Goal: Task Accomplishment & Management: Manage account settings

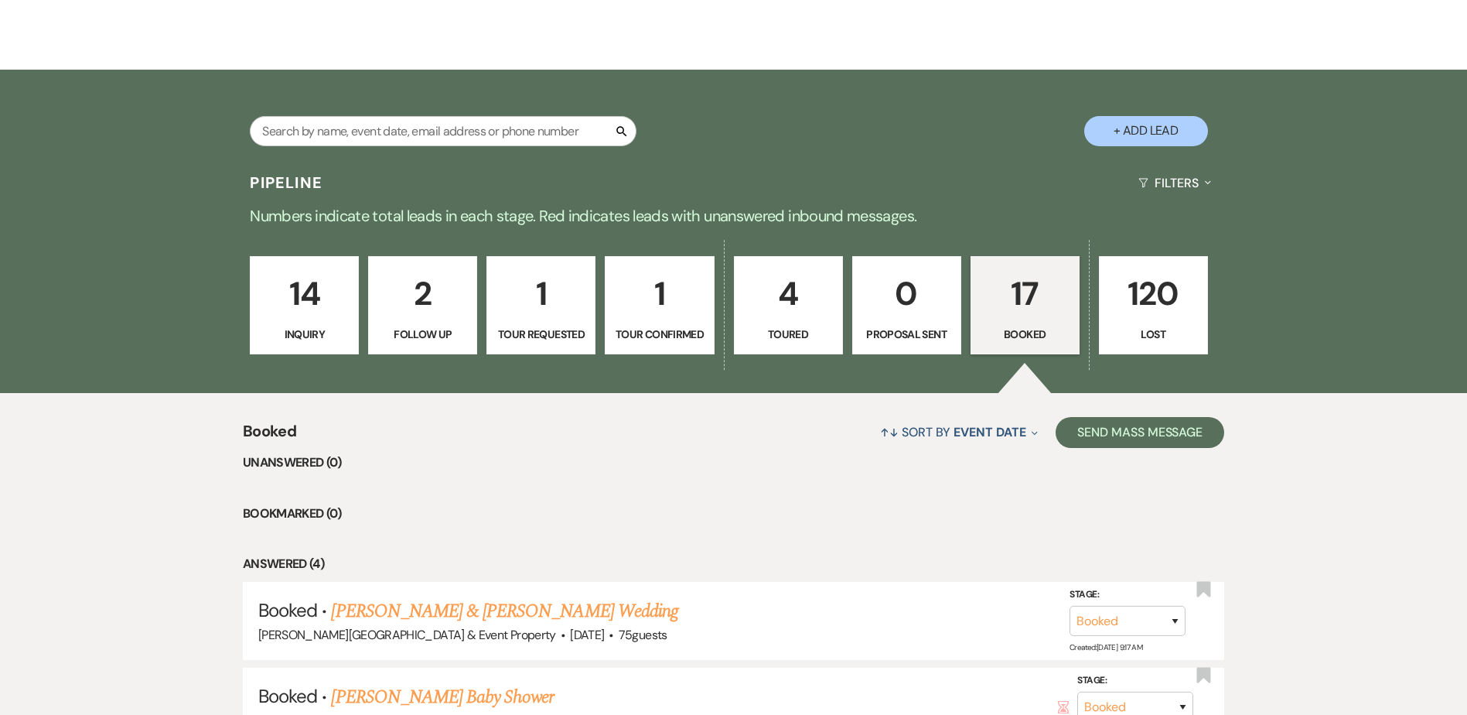
scroll to position [232, 0]
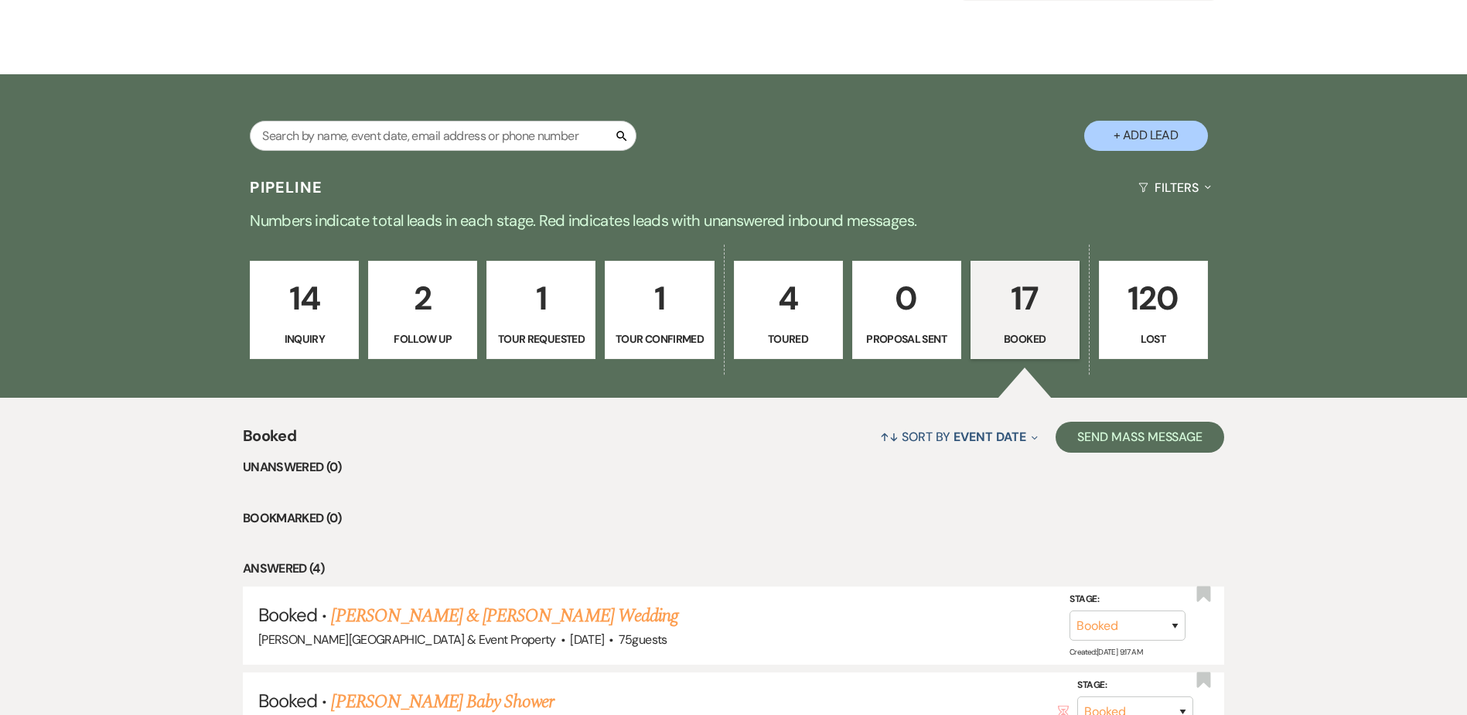
click at [1027, 317] on p "17" at bounding box center [1025, 298] width 89 height 52
click at [1024, 294] on p "17" at bounding box center [1025, 298] width 89 height 52
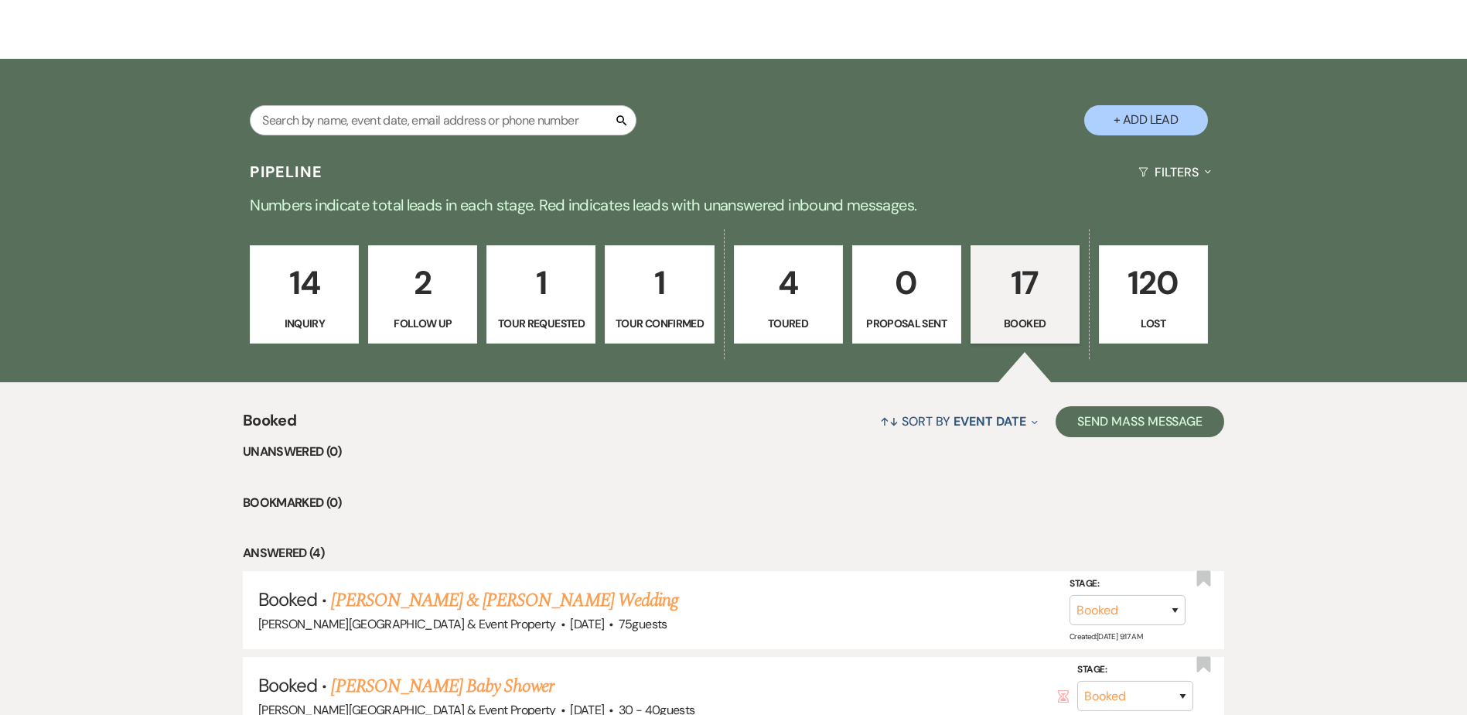
scroll to position [77, 0]
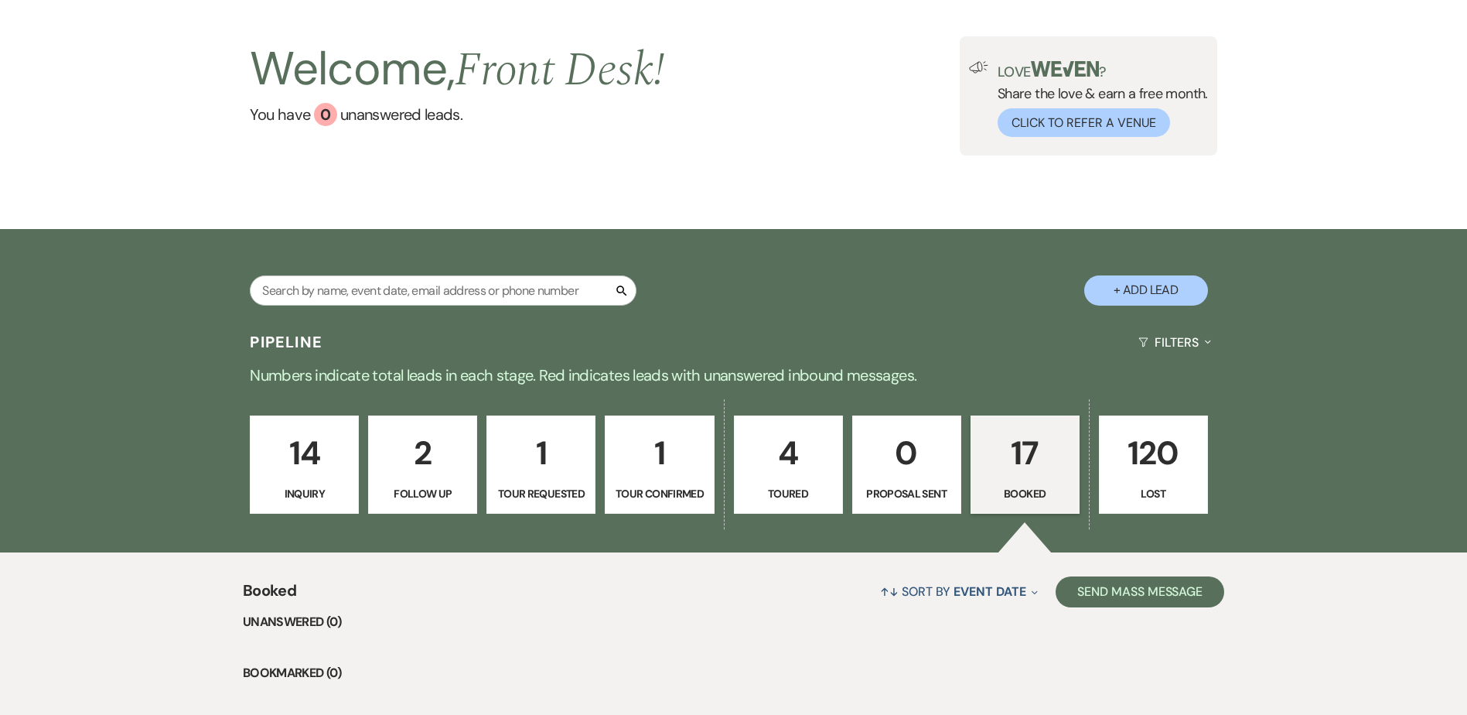
click at [419, 456] on p "2" at bounding box center [422, 453] width 89 height 52
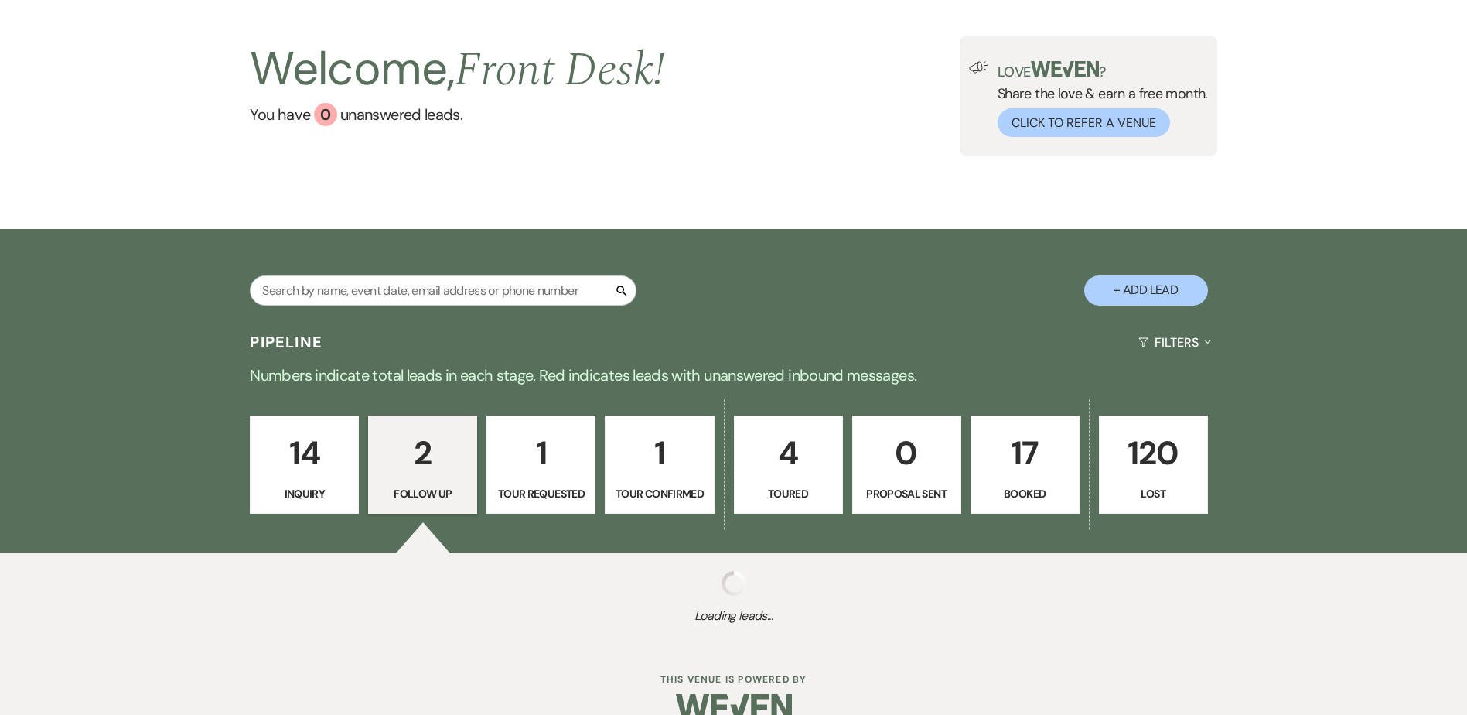
select select "9"
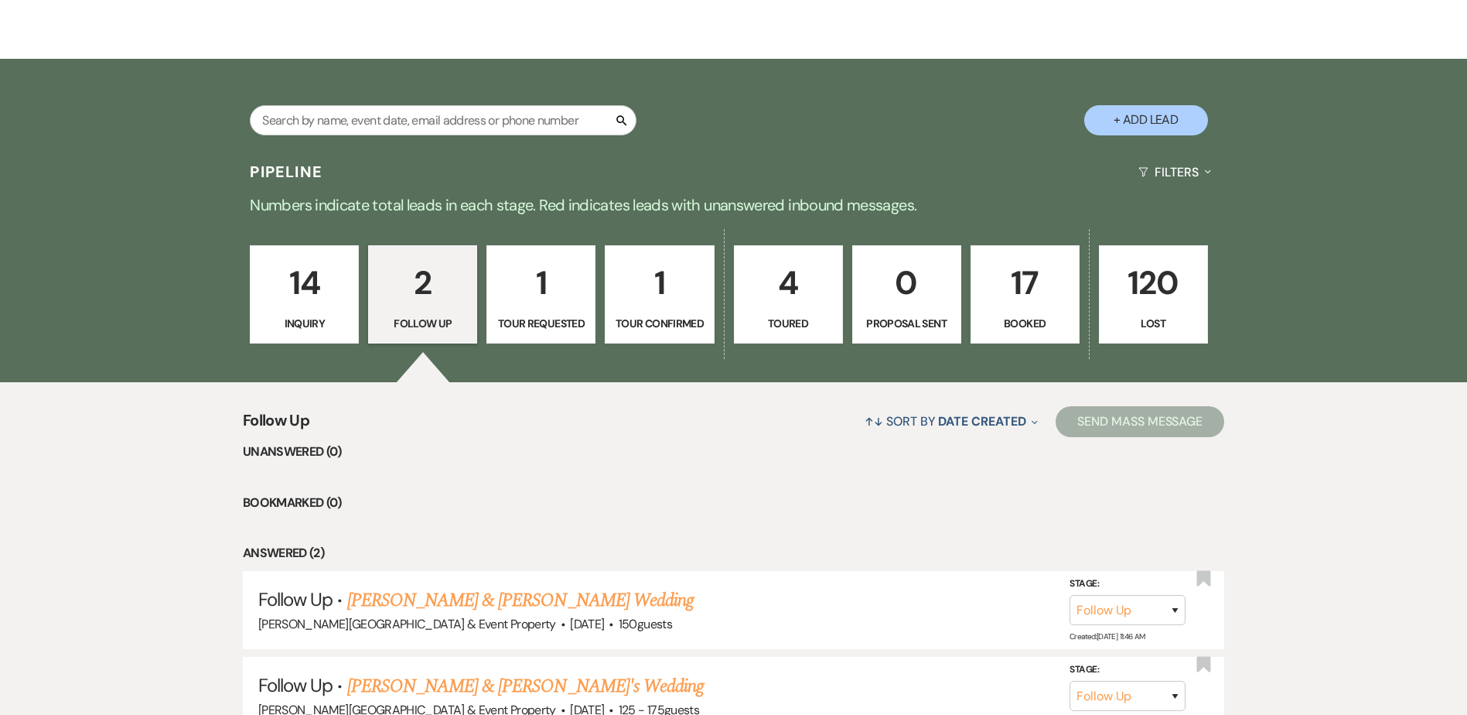
scroll to position [232, 0]
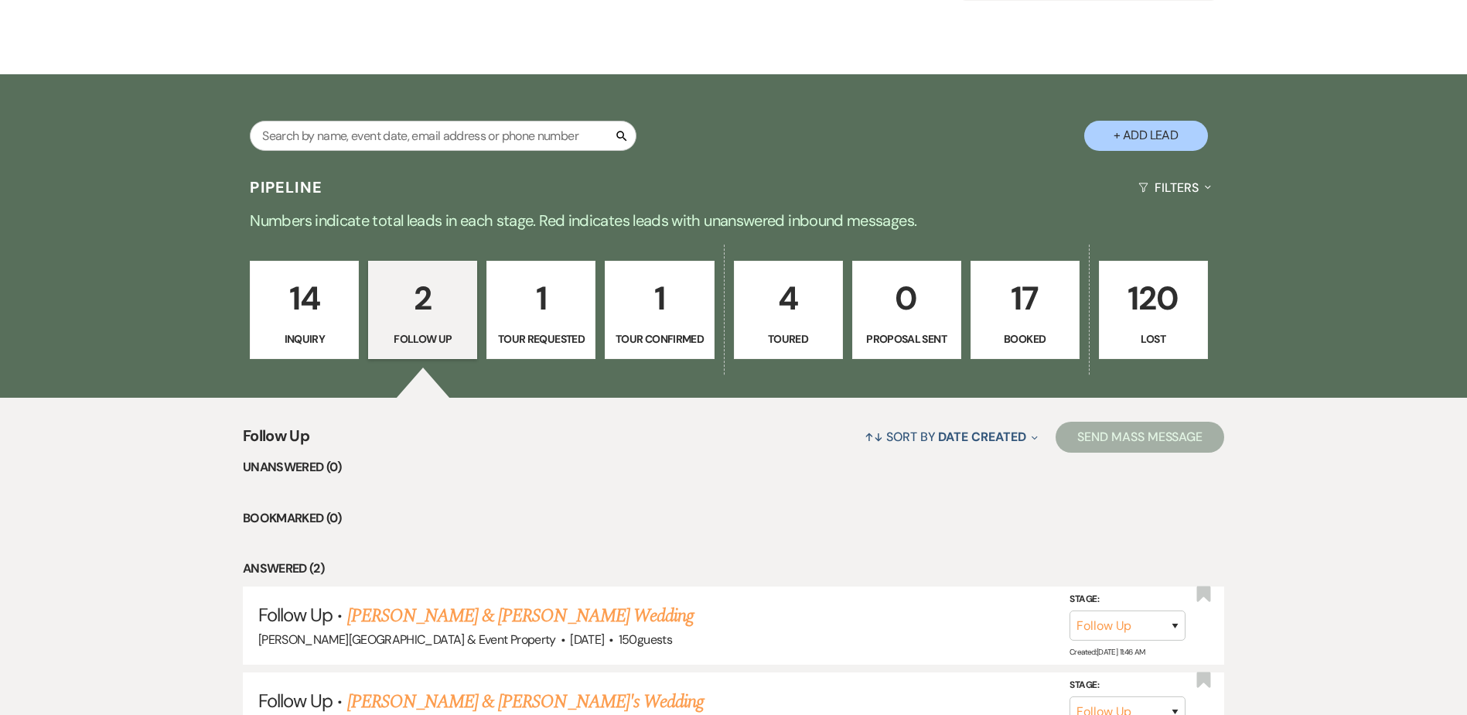
click at [549, 301] on p "1" at bounding box center [540, 298] width 89 height 52
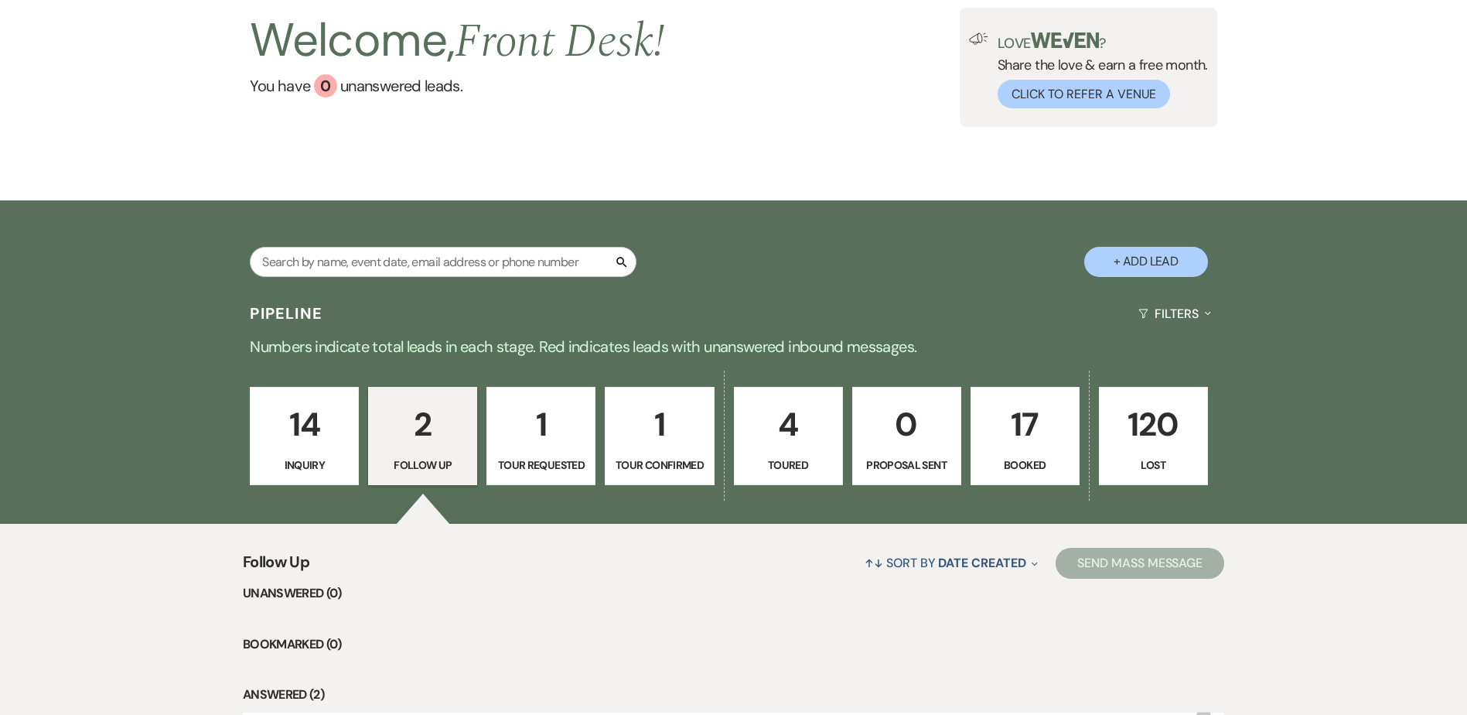
select select "2"
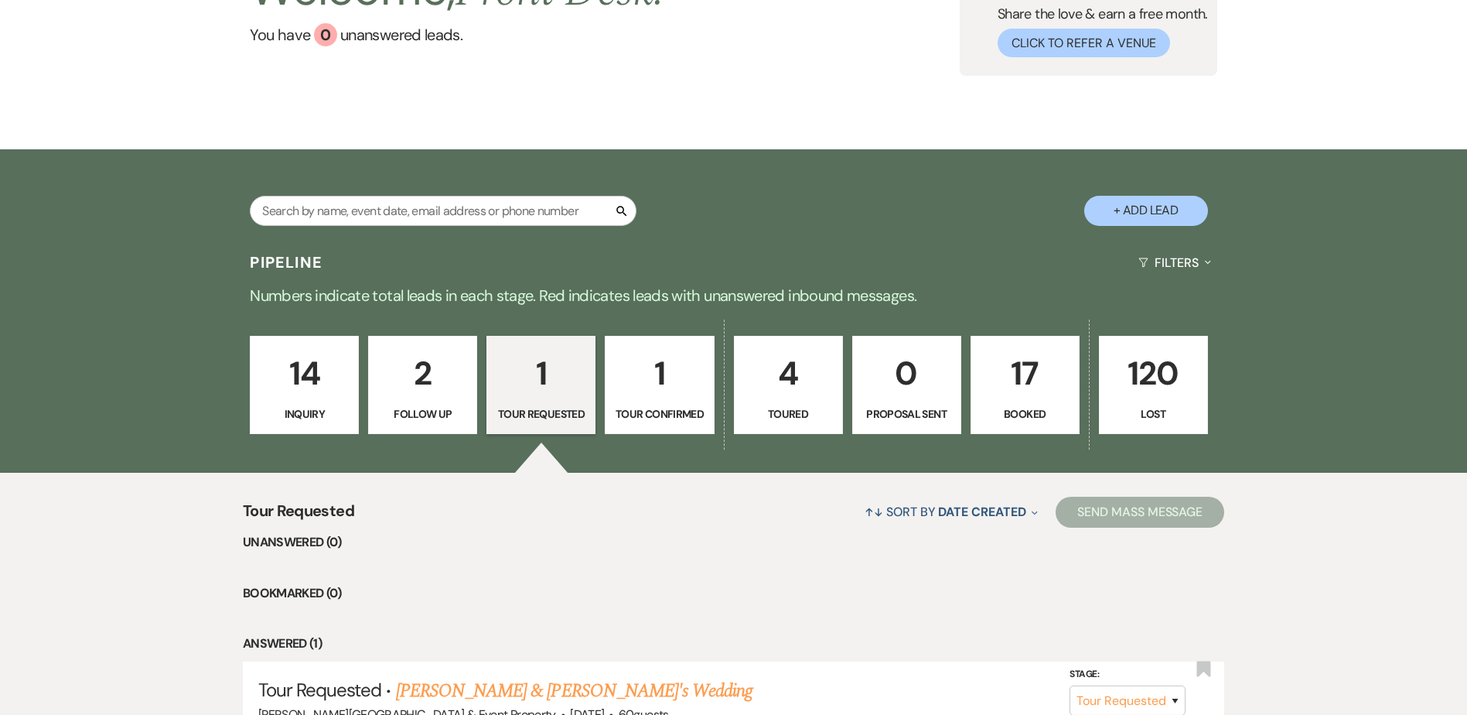
scroll to position [153, 0]
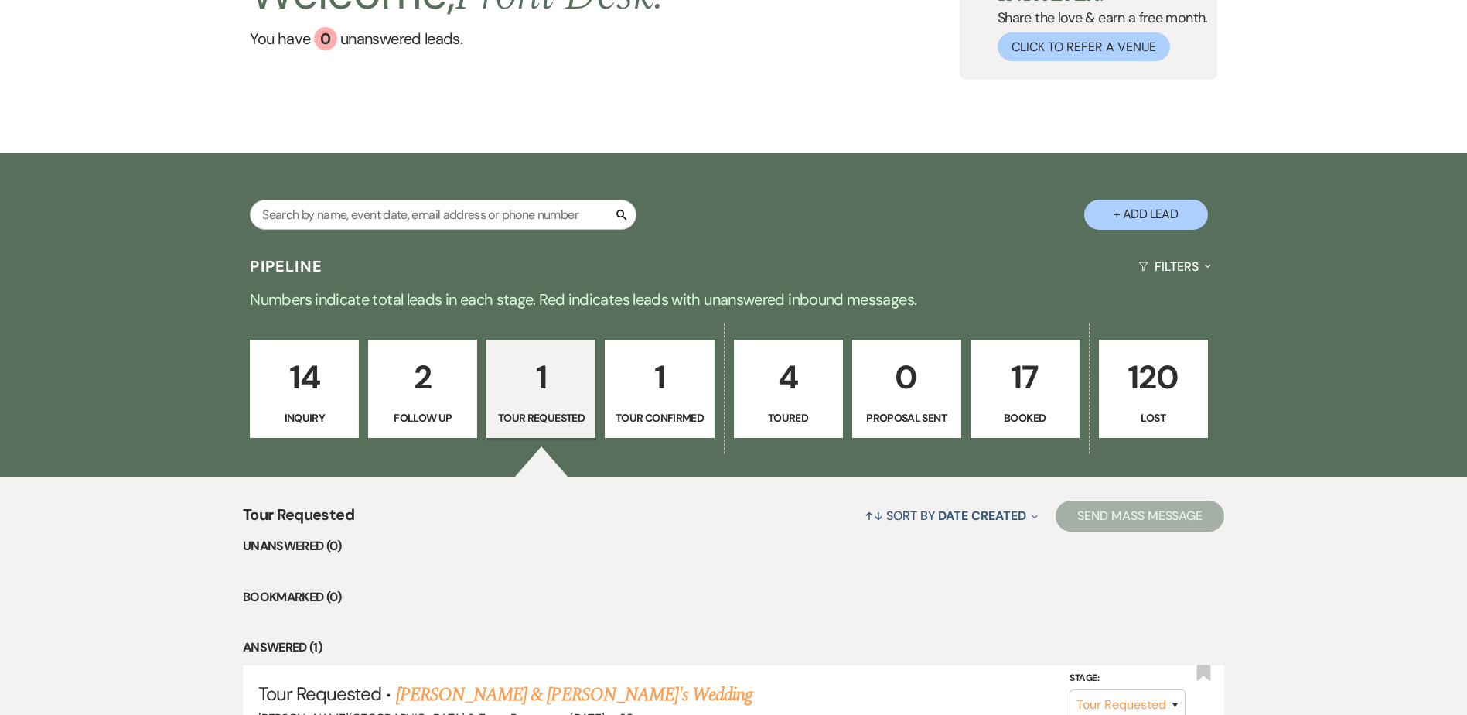
click at [316, 383] on p "14" at bounding box center [304, 377] width 89 height 52
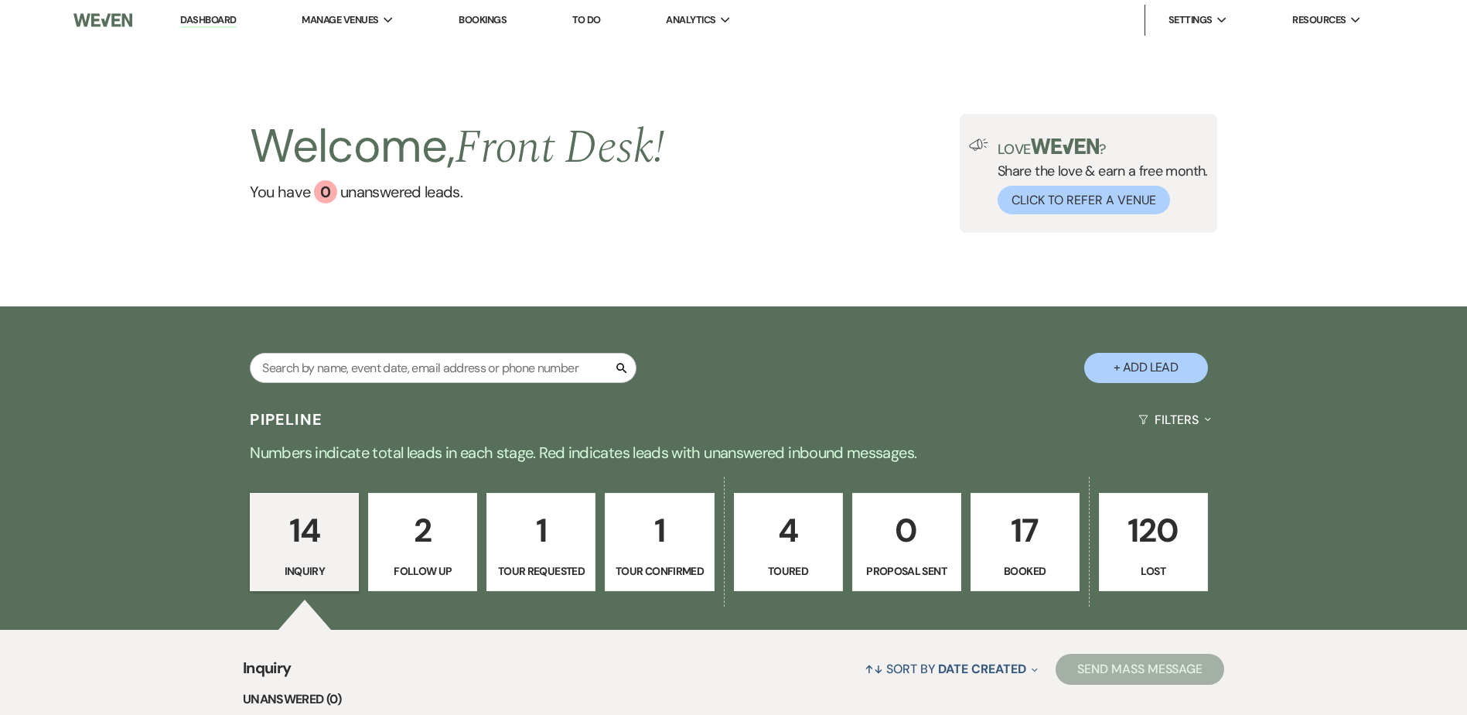
click at [1021, 520] on p "17" at bounding box center [1025, 530] width 89 height 52
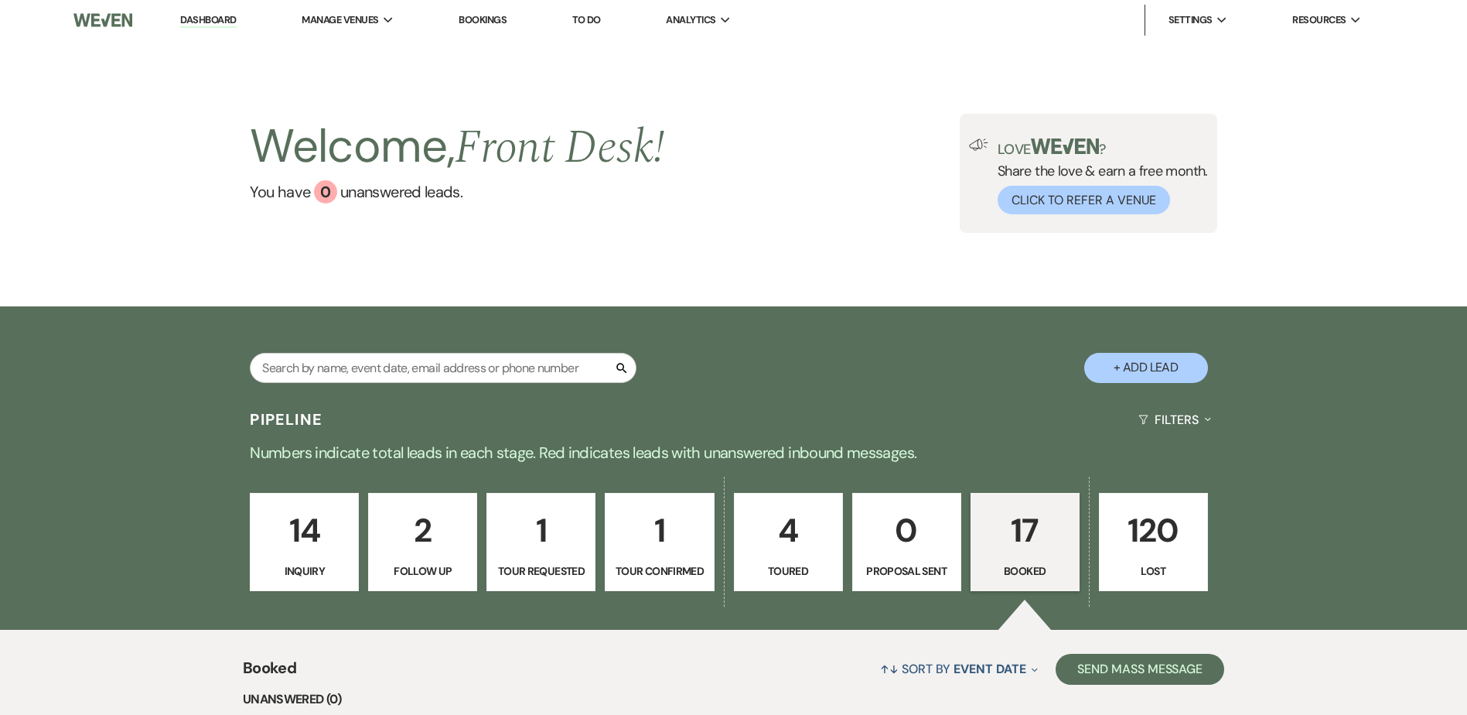
click at [477, 17] on link "Bookings" at bounding box center [483, 19] width 48 height 13
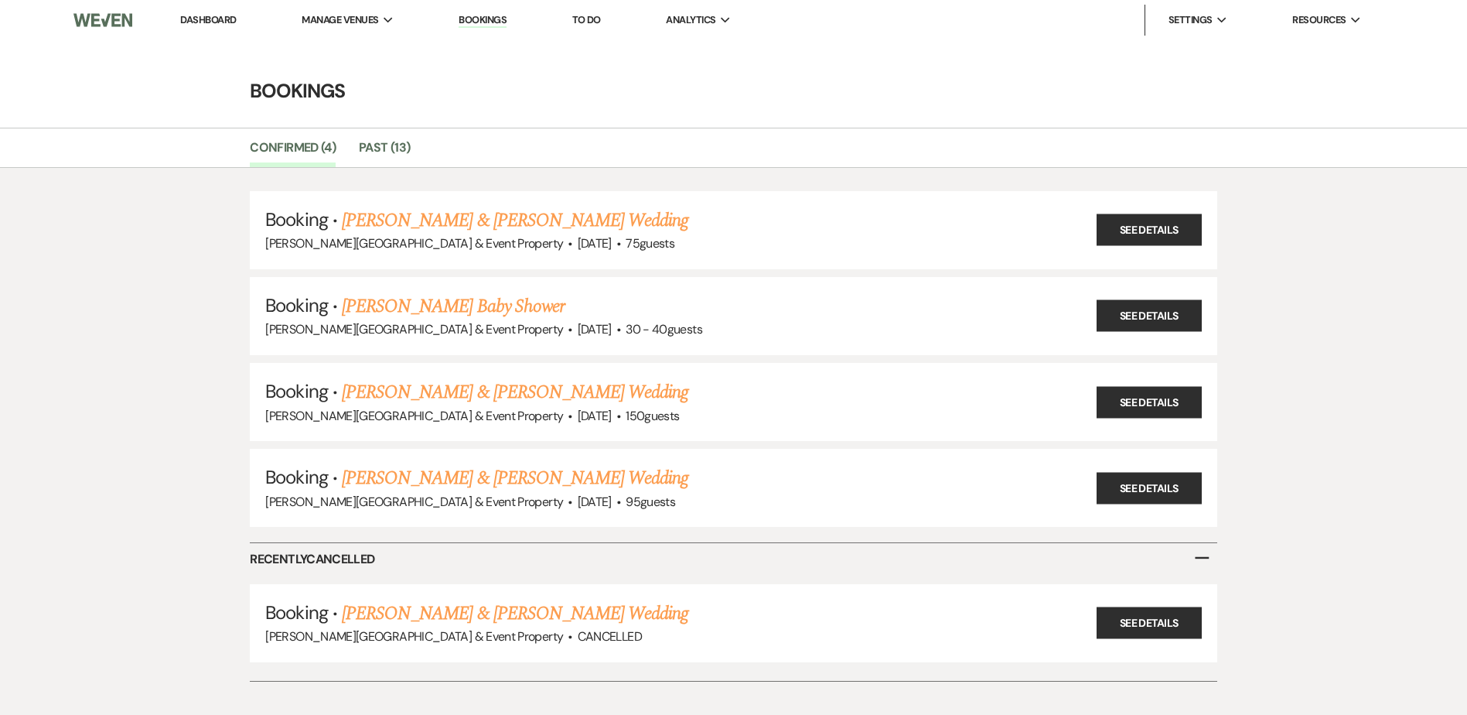
click at [204, 15] on link "Dashboard" at bounding box center [208, 19] width 56 height 13
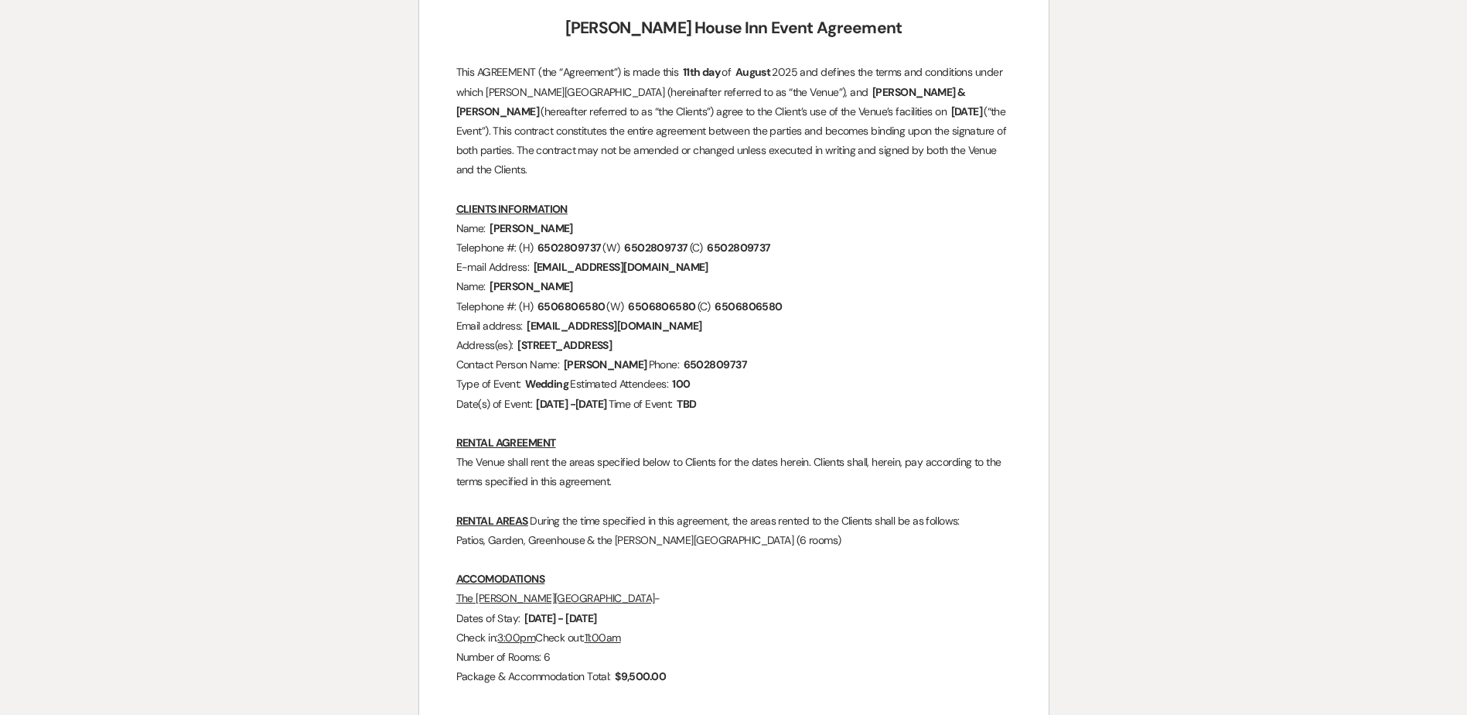
scroll to position [464, 0]
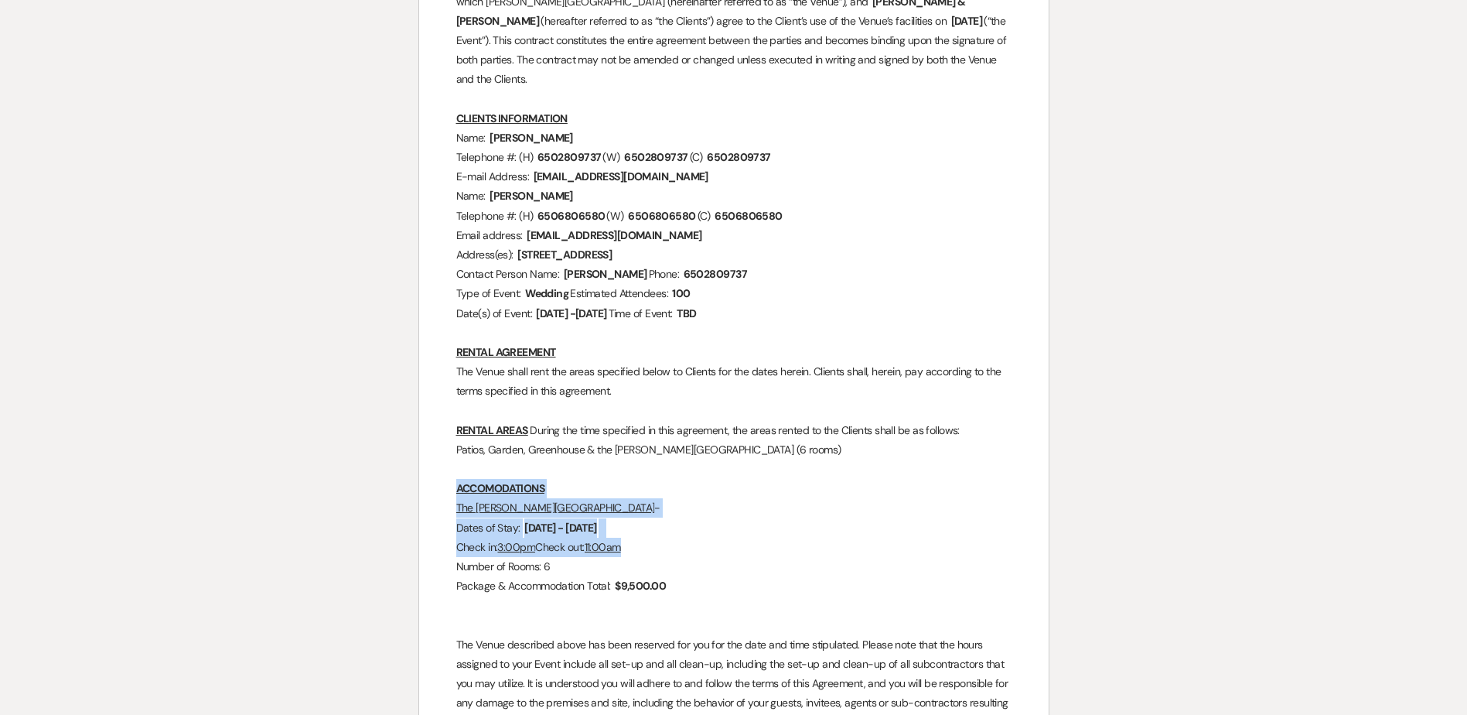
drag, startPoint x: 455, startPoint y: 471, endPoint x: 656, endPoint y: 532, distance: 209.4
copy div "ACCOMODATIONS The [PERSON_NAME][GEOGRAPHIC_DATA] - Dates of Stay: ﻿ [DATE] - [D…"
click at [700, 518] on p "Dates of Stay: ﻿ [DATE] - [DATE] ﻿" at bounding box center [733, 527] width 555 height 19
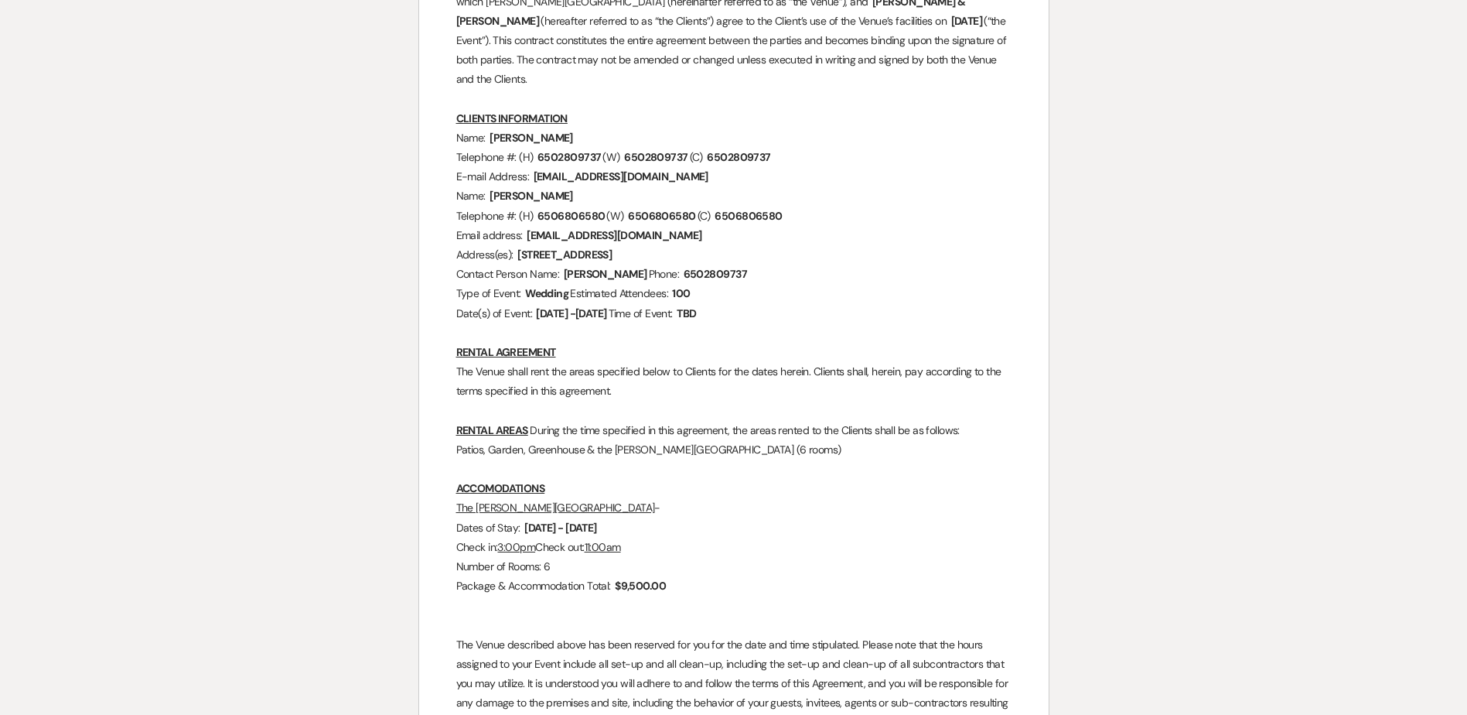
drag, startPoint x: 527, startPoint y: 503, endPoint x: 602, endPoint y: 512, distance: 75.6
click at [599, 519] on span "[DATE] - [DATE]" at bounding box center [561, 528] width 76 height 18
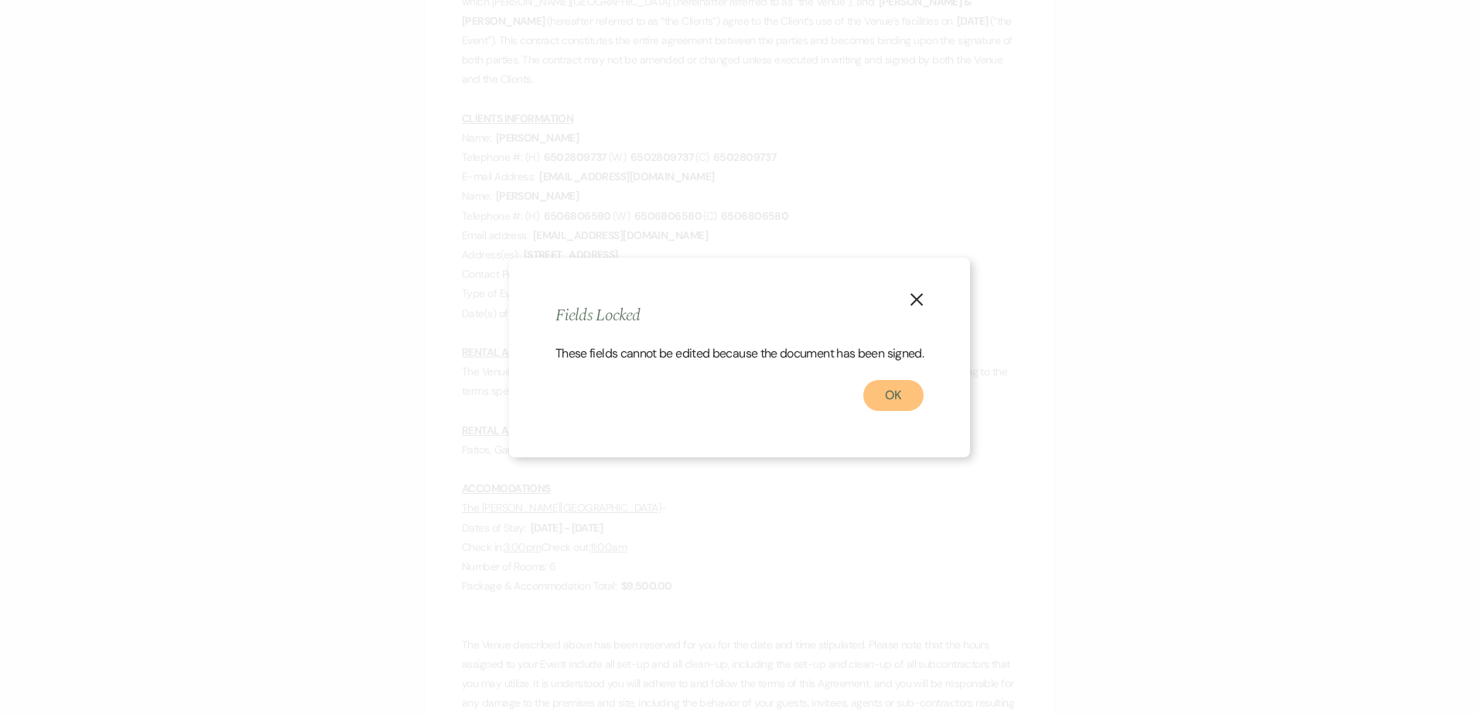
click at [887, 410] on button "OK" at bounding box center [893, 395] width 60 height 31
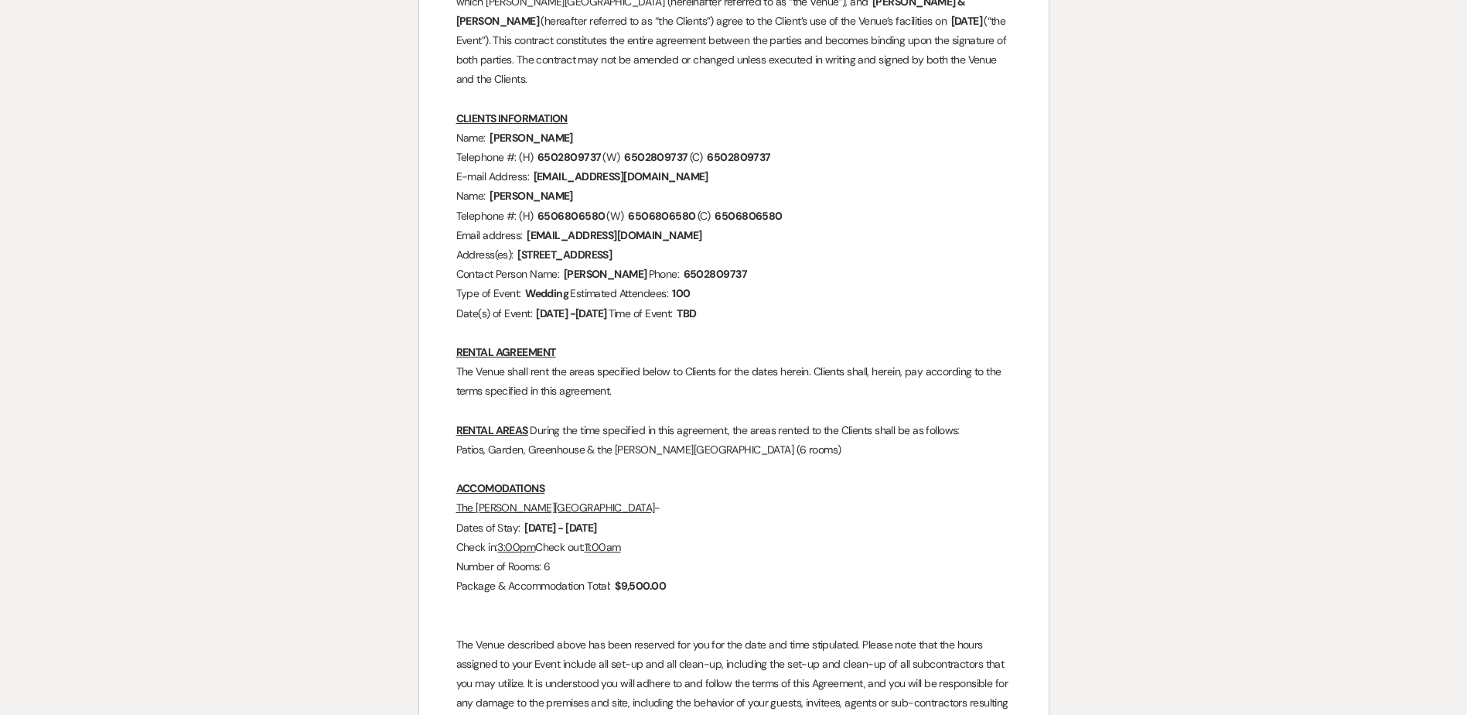
click at [670, 518] on p "Dates of Stay: ﻿ [DATE] - [DATE] ﻿" at bounding box center [733, 527] width 555 height 19
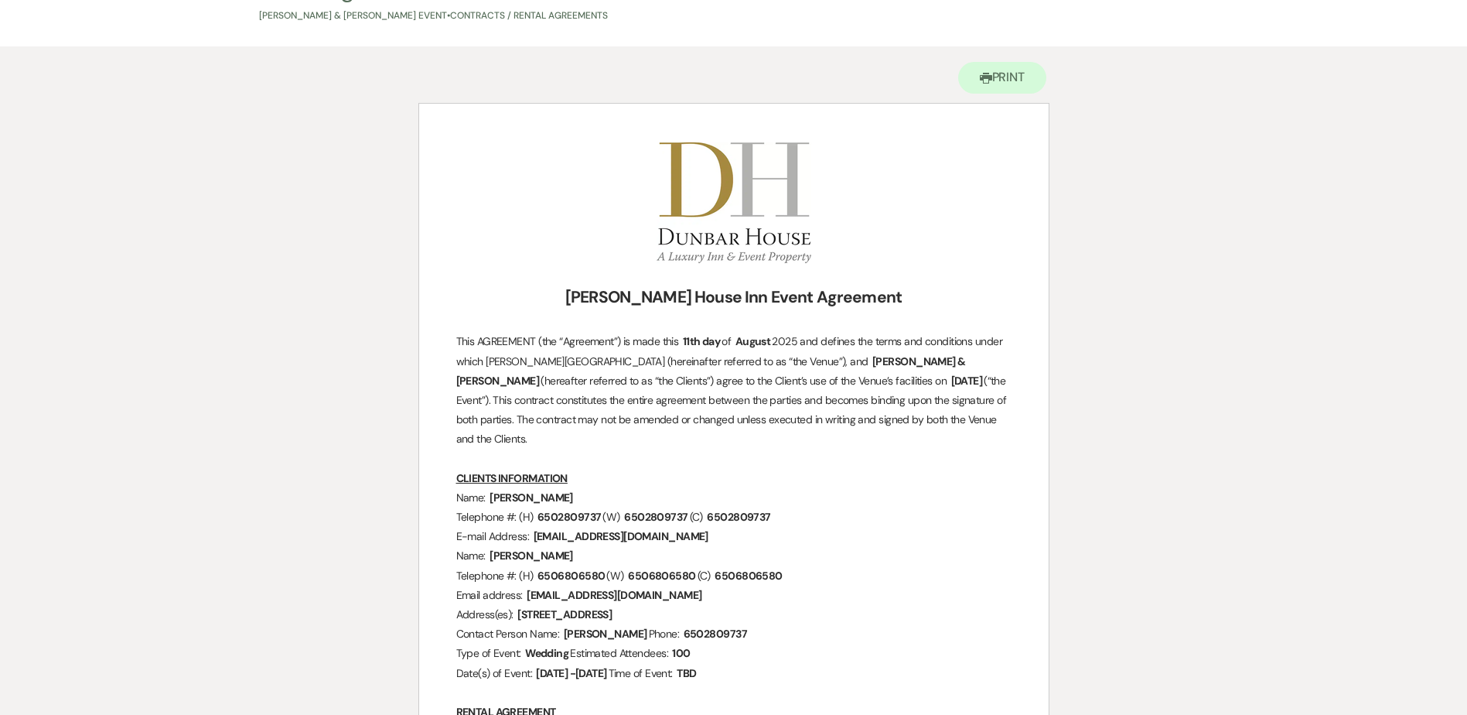
scroll to position [77, 0]
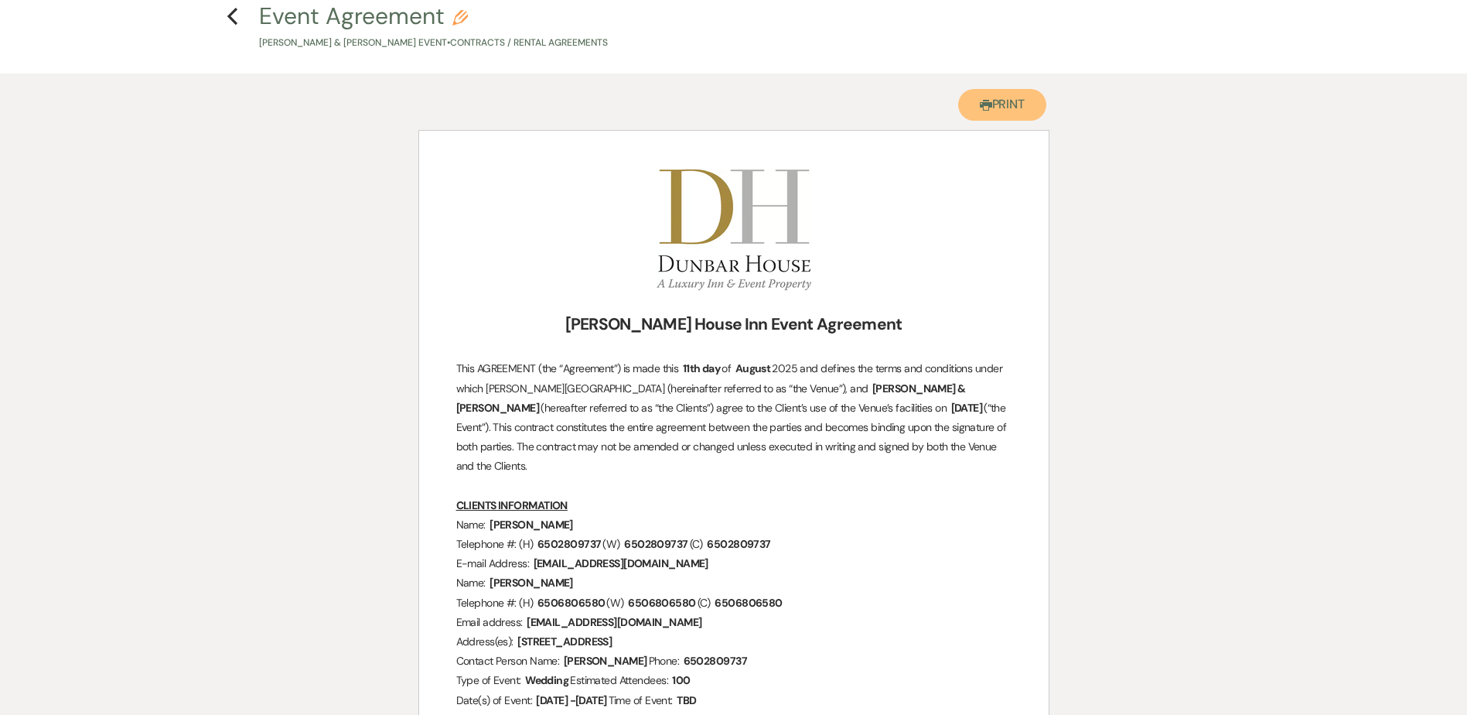
click at [1005, 111] on button "Printer Print" at bounding box center [1002, 105] width 89 height 32
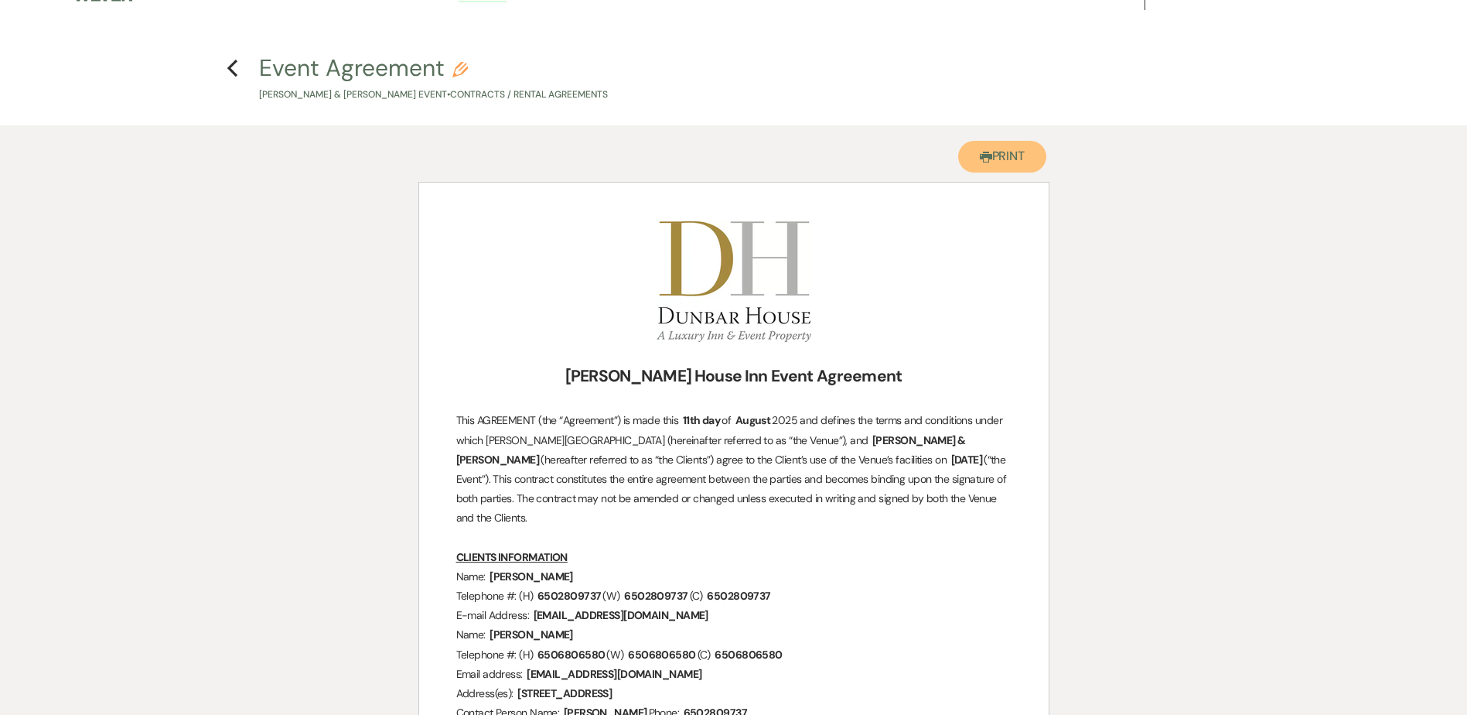
scroll to position [0, 0]
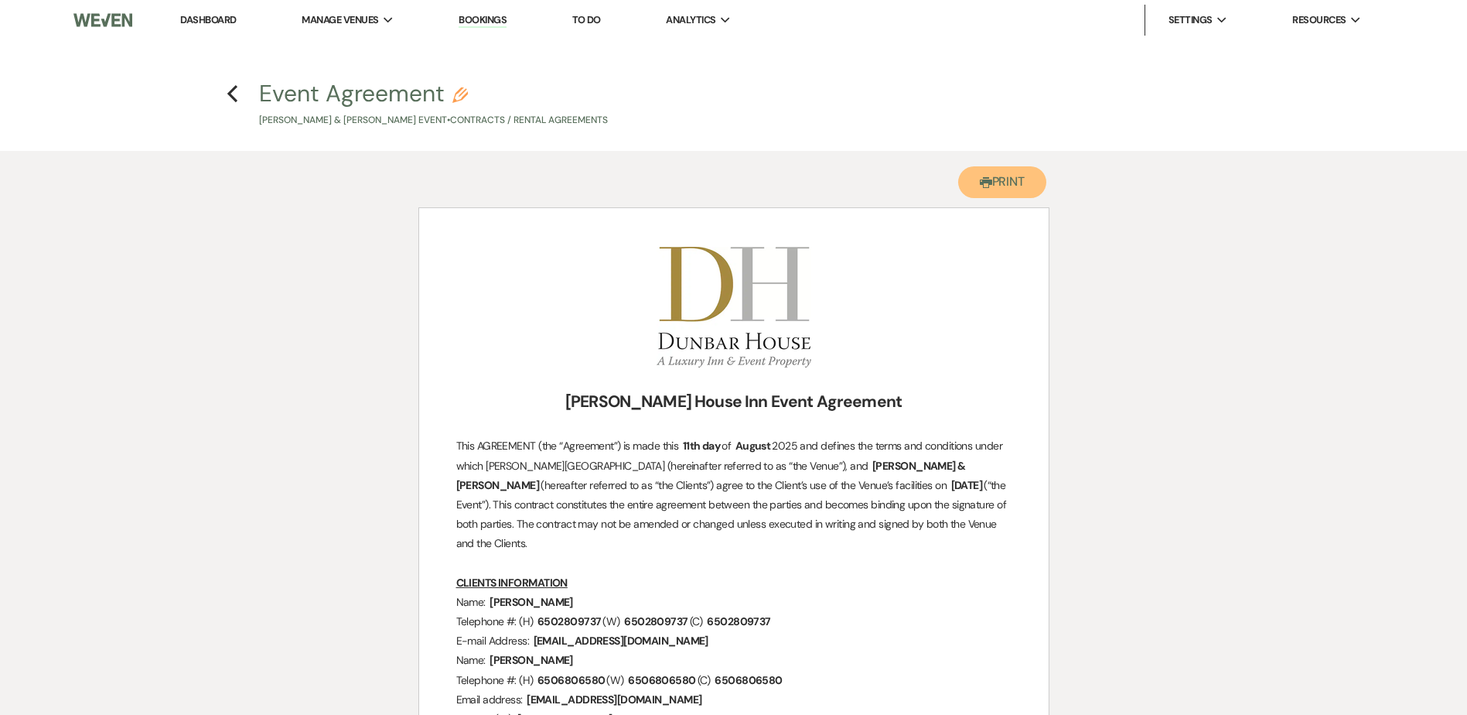
drag, startPoint x: 993, startPoint y: 175, endPoint x: 112, endPoint y: 627, distance: 990.2
click at [993, 175] on button "Printer Print" at bounding box center [1002, 182] width 89 height 32
